Goal: Task Accomplishment & Management: Manage account settings

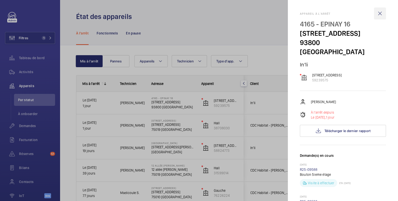
click at [375, 14] on wm-front-icon-button at bounding box center [380, 14] width 12 height 12
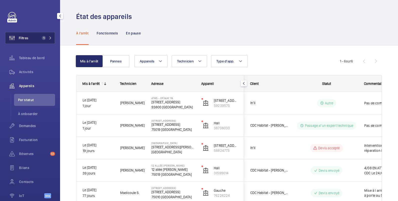
click at [26, 38] on span "Filtres" at bounding box center [24, 38] width 10 height 5
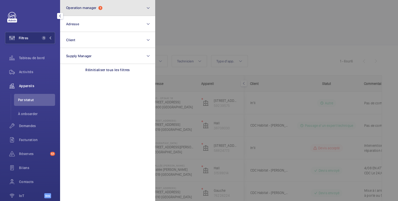
click at [82, 7] on span "Operation manager" at bounding box center [81, 8] width 30 height 4
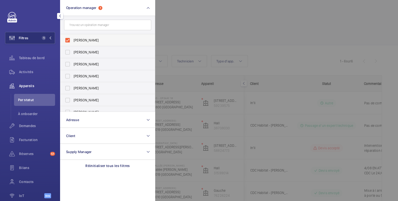
click at [81, 39] on span "[PERSON_NAME]" at bounding box center [108, 40] width 69 height 5
click at [73, 39] on input "[PERSON_NAME]" at bounding box center [68, 40] width 10 height 10
checkbox input "false"
click at [89, 64] on span "[PERSON_NAME]" at bounding box center [108, 64] width 69 height 5
click at [73, 64] on input "[PERSON_NAME]" at bounding box center [68, 64] width 10 height 10
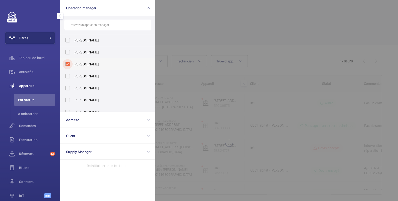
checkbox input "true"
click at [180, 23] on div at bounding box center [354, 100] width 398 height 201
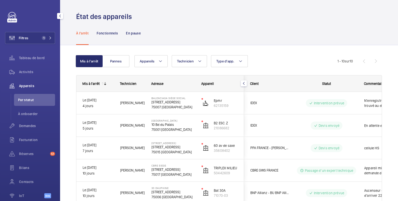
click at [25, 86] on span "Appareils" at bounding box center [37, 86] width 36 height 5
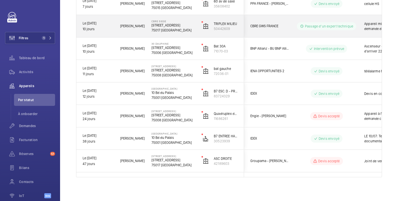
scroll to position [61, 0]
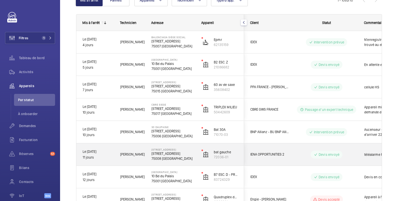
click at [361, 153] on div "téléalarme hos service" at bounding box center [387, 155] width 58 height 22
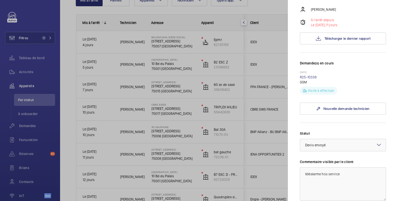
scroll to position [167, 0]
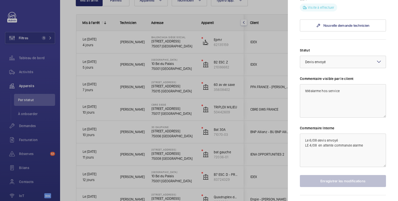
click at [165, 154] on div at bounding box center [199, 100] width 398 height 201
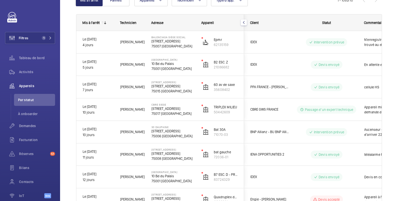
scroll to position [0, 0]
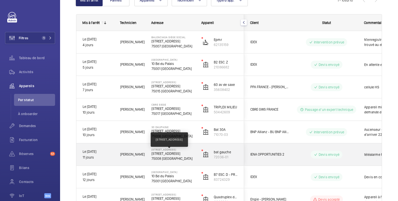
click at [152, 154] on p "[STREET_ADDRESS]" at bounding box center [173, 153] width 44 height 5
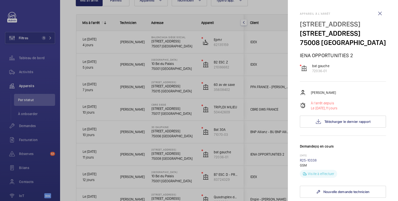
drag, startPoint x: 300, startPoint y: 42, endPoint x: 349, endPoint y: 60, distance: 52.4
click at [349, 38] on p "[STREET_ADDRESS]" at bounding box center [343, 33] width 86 height 9
copy p "[STREET_ADDRESS]"
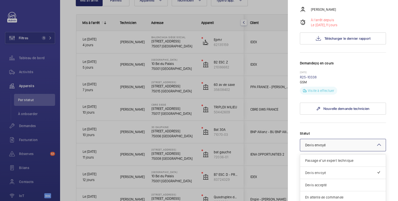
click at [334, 148] on div "× Devis envoyé" at bounding box center [321, 145] width 33 height 5
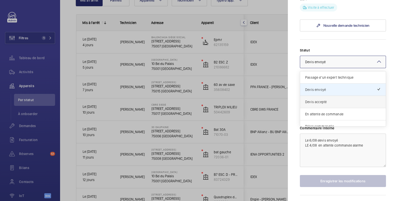
click at [322, 105] on span "Devis accepté" at bounding box center [343, 102] width 76 height 5
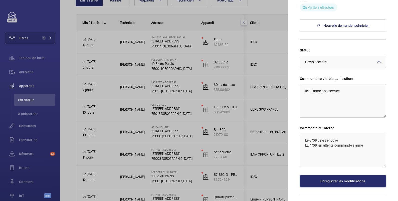
scroll to position [208, 0]
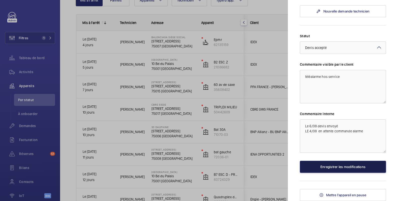
click at [341, 167] on button "Enregistrer les modifications" at bounding box center [343, 167] width 86 height 12
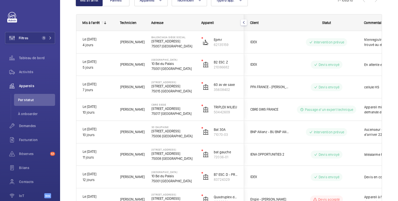
scroll to position [0, 0]
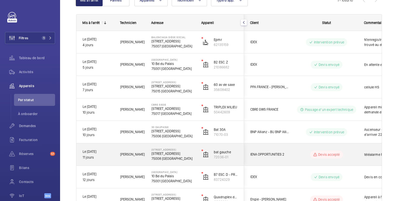
click at [310, 154] on div "Devis accepté" at bounding box center [326, 155] width 33 height 8
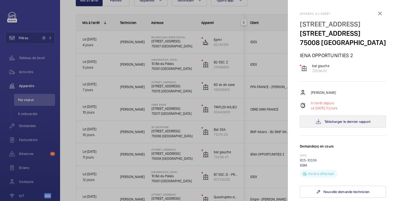
scroll to position [83, 0]
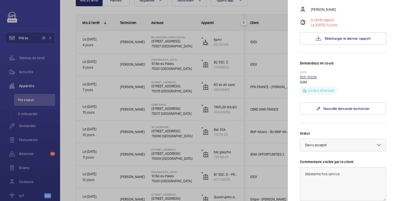
click at [312, 79] on link "R25-10338" at bounding box center [308, 77] width 17 height 4
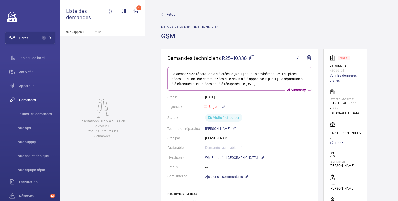
click at [252, 58] on mat-icon at bounding box center [252, 58] width 6 height 6
click at [26, 97] on div "Demandes" at bounding box center [30, 100] width 50 height 12
click at [27, 38] on span "Filtres" at bounding box center [24, 38] width 10 height 5
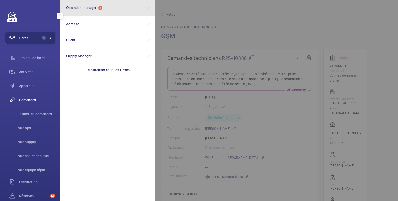
click at [81, 11] on button "Operation manager 1" at bounding box center [107, 8] width 95 height 16
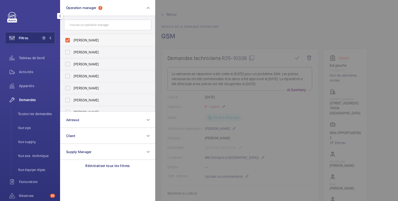
click at [81, 39] on span "[PERSON_NAME]" at bounding box center [108, 40] width 69 height 5
click at [73, 39] on input "[PERSON_NAME]" at bounding box center [68, 40] width 10 height 10
checkbox input "false"
click at [28, 98] on span "Demandes" at bounding box center [37, 100] width 36 height 5
click at [244, 15] on div at bounding box center [354, 100] width 398 height 201
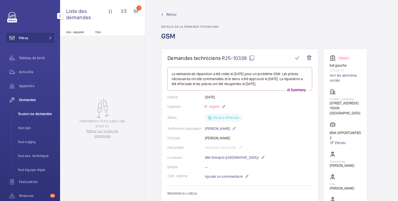
click at [24, 115] on span "Toutes les demandes" at bounding box center [36, 114] width 37 height 5
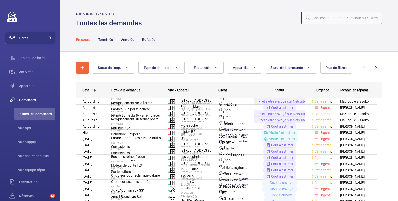
click at [314, 18] on input "text" at bounding box center [341, 18] width 81 height 13
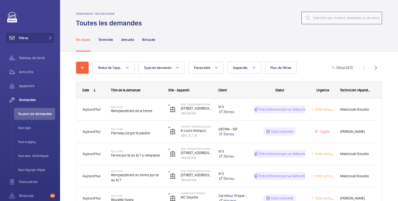
paste input "R24-14179"
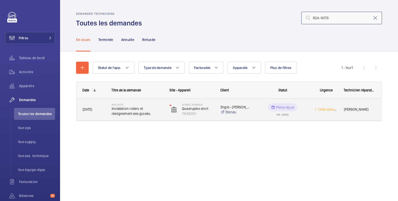
type input "R24-14179"
click at [305, 110] on wm-front-pills-cell "Pièce reçue ETA : [DATE]" at bounding box center [283, 110] width 52 height 13
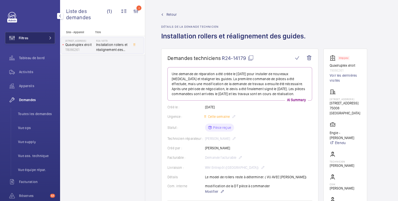
click at [33, 36] on button "Filtres" at bounding box center [30, 38] width 50 height 12
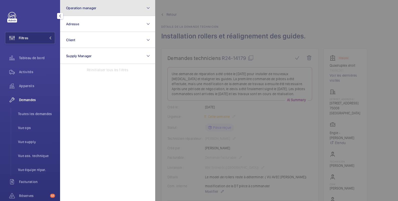
click at [75, 9] on span "Operation manager" at bounding box center [81, 8] width 30 height 4
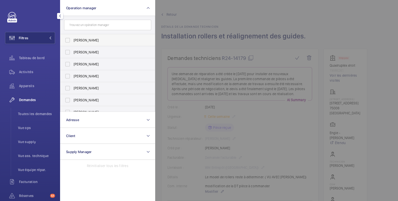
click at [75, 41] on span "[PERSON_NAME]" at bounding box center [108, 40] width 69 height 5
click at [73, 41] on input "[PERSON_NAME]" at bounding box center [68, 40] width 10 height 10
checkbox input "true"
click at [26, 113] on span "Toutes les demandes" at bounding box center [36, 114] width 37 height 5
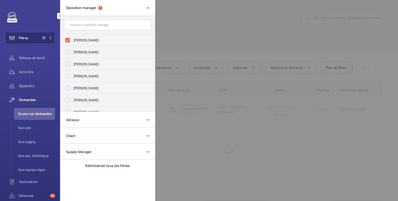
click at [207, 11] on div at bounding box center [354, 100] width 398 height 201
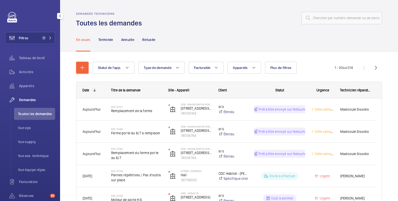
click at [30, 100] on span "Demandes" at bounding box center [37, 100] width 36 height 5
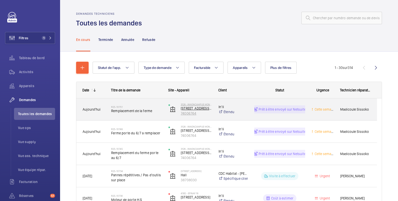
scroll to position [83, 0]
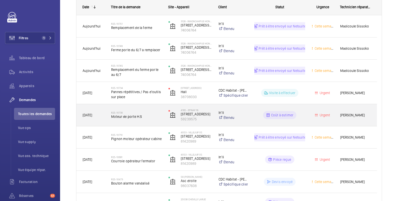
click at [259, 114] on wm-front-pills-cell "Coût à estimer" at bounding box center [279, 115] width 51 height 8
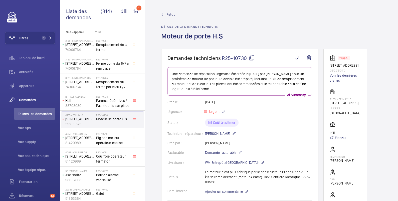
scroll to position [83, 0]
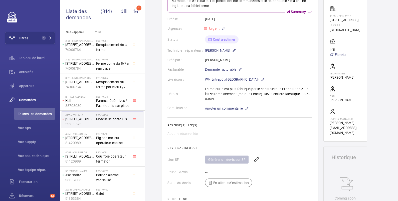
drag, startPoint x: 297, startPoint y: 94, endPoint x: 303, endPoint y: 99, distance: 7.6
click at [303, 99] on div "Détails Le moteur n'est plus fabriqué par le constructeur. Proposition d'un kit…" at bounding box center [239, 94] width 145 height 15
copy p "R25-03556"
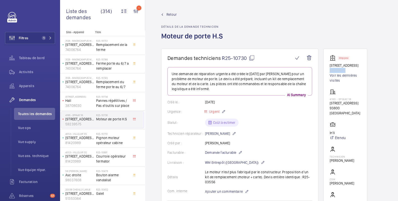
drag, startPoint x: 353, startPoint y: 70, endPoint x: 328, endPoint y: 70, distance: 25.0
click at [328, 70] on wm-front-card "Stopped [STREET_ADDRESS] Voir les dernières visites 4165 - EPINAY [STREET_ADDRE…" at bounding box center [345, 137] width 44 height 176
copy p "59239575"
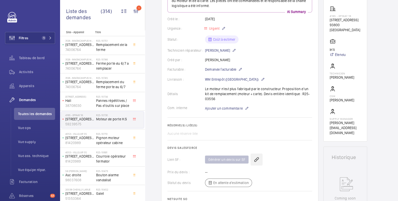
click at [256, 160] on wm-front-icon-button at bounding box center [256, 160] width 12 height 12
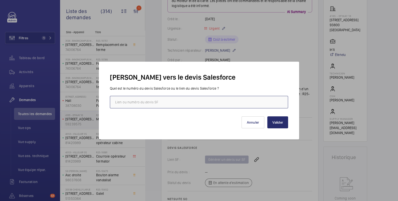
click at [157, 102] on input "text" at bounding box center [199, 102] width 178 height 13
paste input "[URL][DOMAIN_NAME]"
type input "[URL][DOMAIN_NAME]"
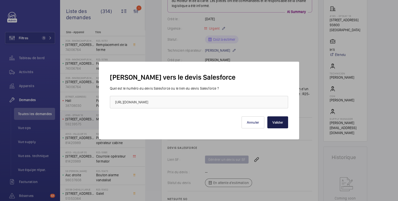
click at [279, 121] on button "Valider" at bounding box center [277, 123] width 21 height 12
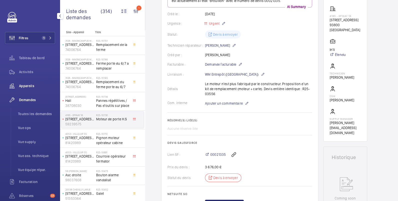
click at [32, 85] on span "Appareils" at bounding box center [37, 86] width 36 height 5
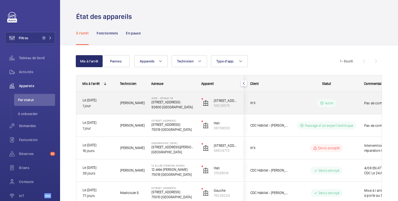
click at [355, 101] on wm-front-pills-cell "Autre" at bounding box center [326, 103] width 62 height 8
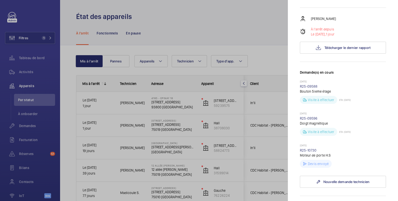
scroll to position [167, 0]
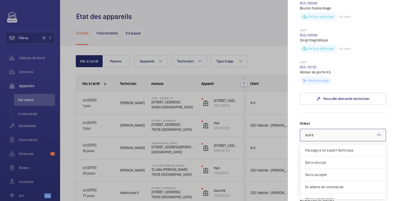
click at [316, 136] on div "× Autre" at bounding box center [315, 135] width 21 height 5
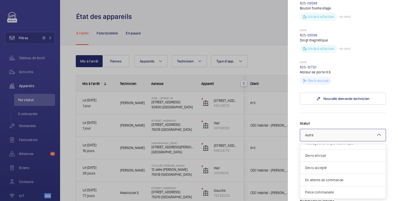
scroll to position [0, 0]
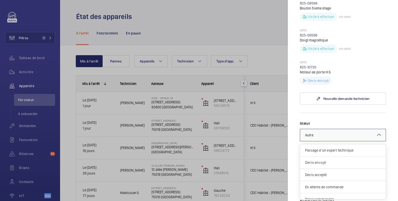
click at [326, 164] on span "Devis envoyé" at bounding box center [343, 162] width 76 height 5
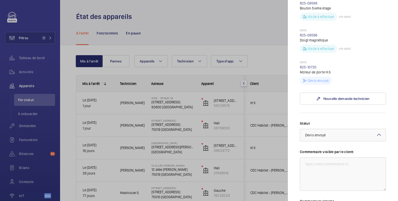
scroll to position [250, 0]
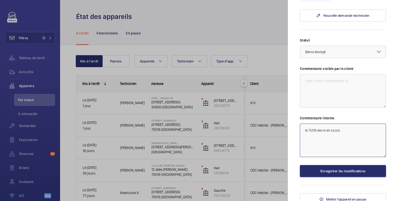
drag, startPoint x: 326, startPoint y: 129, endPoint x: 346, endPoint y: 129, distance: 20.0
click at [346, 129] on textarea "le 11/08 devis en cours" at bounding box center [343, 141] width 86 height 34
type textarea "le 11/08 devis envoyé"
click at [337, 171] on button "Enregistrer les modifications" at bounding box center [343, 171] width 86 height 12
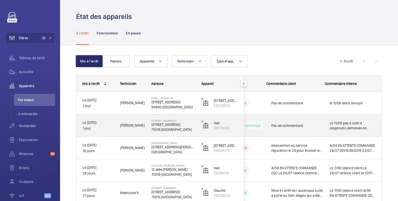
scroll to position [55, 0]
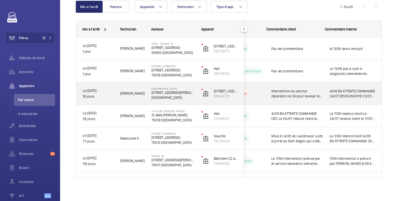
click at [293, 94] on span "Intervention du service réparation le 24 pour évaluer les dégâts" at bounding box center [297, 94] width 52 height 10
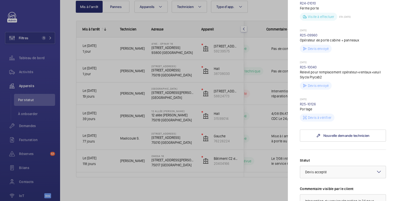
scroll to position [250, 0]
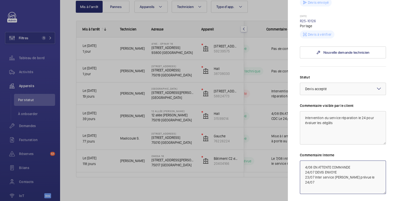
click at [305, 167] on textarea "4/08 EN ATTENTE COMMANDE 24/07 DEVIS ENVOYE 23/07 Inter service [PERSON_NAME] p…" at bounding box center [343, 178] width 86 height 34
drag, startPoint x: 330, startPoint y: 166, endPoint x: 342, endPoint y: 167, distance: 12.3
click at [342, 167] on textarea "Le 11/08 relance devis 4/08 EN ATTENTE COMMANDE 24/07 DEVIS ENVOYE 23/07 Inter …" at bounding box center [343, 178] width 86 height 34
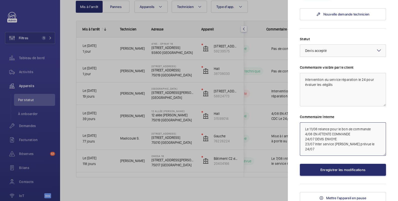
scroll to position [291, 0]
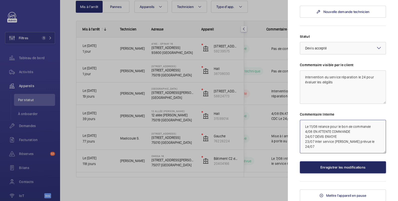
type textarea "Le 11/08 relance pour le bon de commande 4/08 EN ATTENTE COMMANDE 24/07 DEVIS E…"
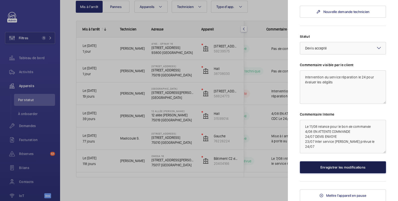
click at [336, 168] on button "Enregistrer les modifications" at bounding box center [343, 168] width 86 height 12
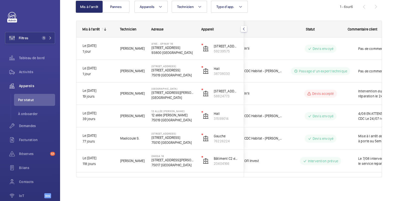
scroll to position [0, 0]
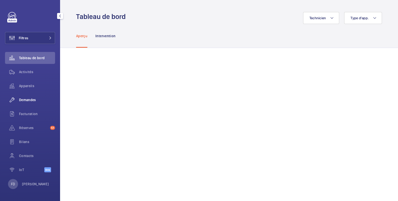
click at [28, 100] on span "Demandes" at bounding box center [37, 100] width 36 height 5
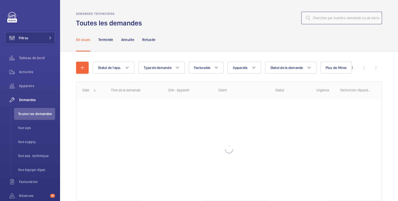
click at [321, 18] on input "text" at bounding box center [341, 18] width 81 height 13
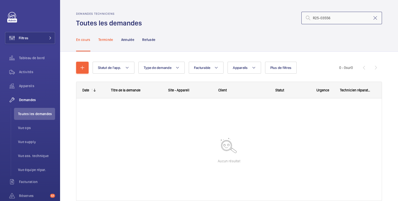
type input "R25-03556"
click at [108, 41] on p "Terminée" at bounding box center [105, 39] width 15 height 5
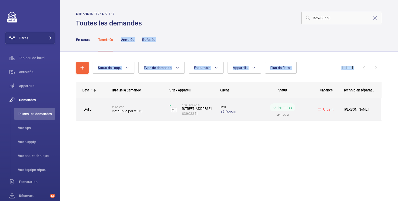
click at [307, 112] on wm-front-pills-cell "Terminée ETA : 21/03/2025" at bounding box center [283, 110] width 52 height 13
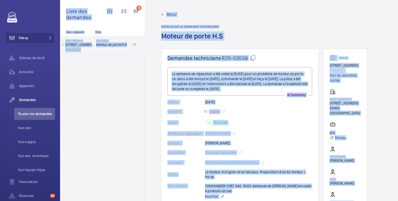
click at [267, 19] on div "Retour Détails de la demande technicien Moteur de porte H.S" at bounding box center [271, 30] width 221 height 37
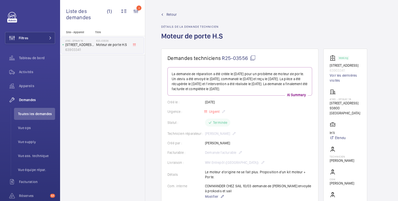
scroll to position [83, 0]
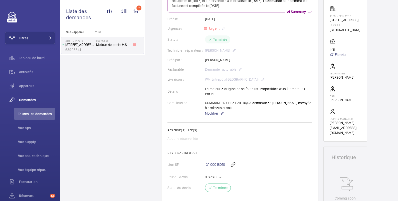
click at [217, 166] on span "00018010" at bounding box center [217, 164] width 15 height 5
drag, startPoint x: 330, startPoint y: 20, endPoint x: 351, endPoint y: 20, distance: 21.8
click at [351, 18] on p "4165 - EPINAY 16" at bounding box center [344, 16] width 31 height 3
copy p "4165 - EPINAY 16"
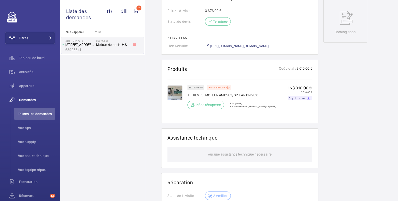
scroll to position [0, 0]
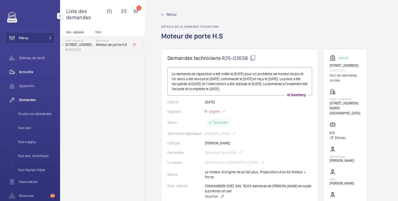
click at [27, 73] on span "Activités" at bounding box center [37, 72] width 36 height 5
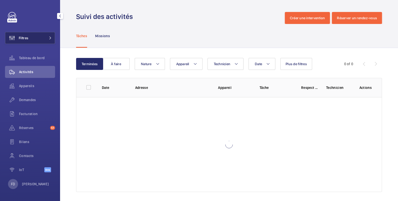
click at [35, 39] on button "Filtres" at bounding box center [30, 38] width 50 height 12
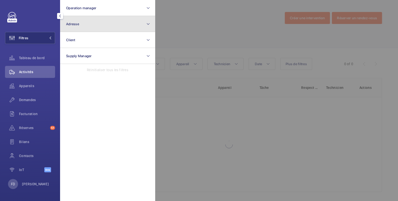
click at [72, 24] on span "Adresse" at bounding box center [72, 24] width 13 height 4
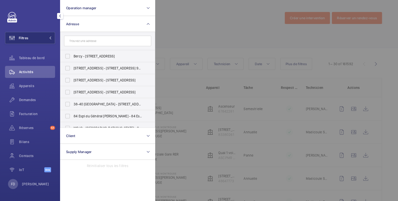
click at [94, 41] on input "text" at bounding box center [107, 41] width 87 height 11
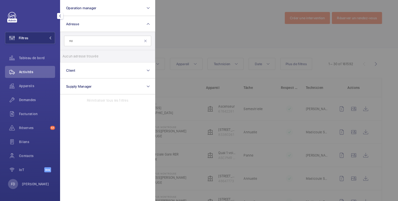
type input "n"
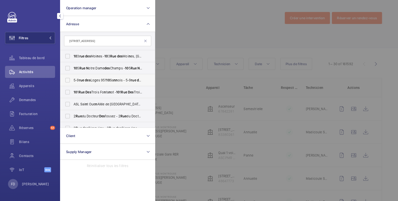
scroll to position [43, 0]
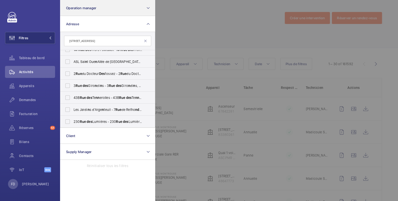
type input "10 RUE DES N"
